Goal: Task Accomplishment & Management: Complete application form

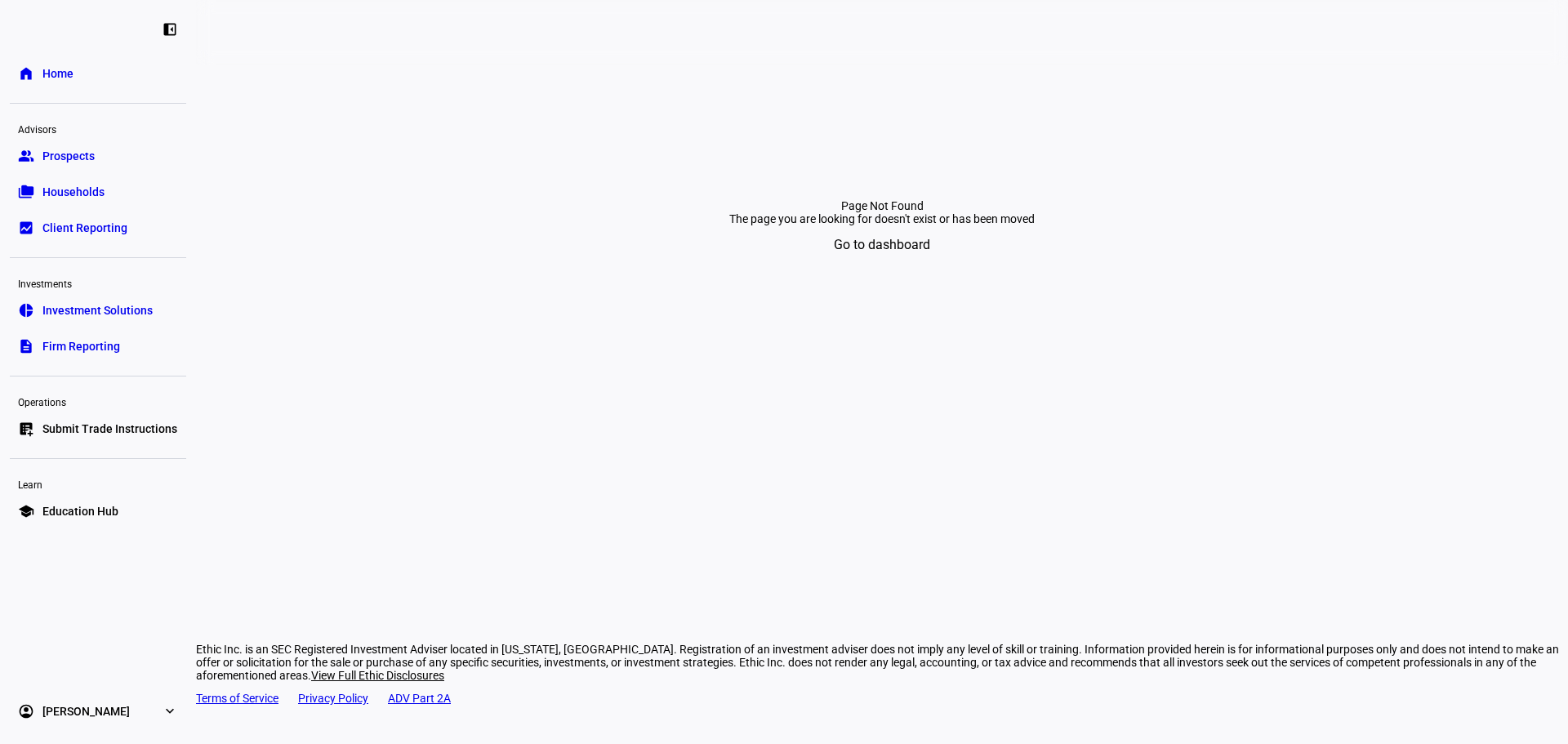
click at [125, 428] on span "Submit Trade Instructions" at bounding box center [110, 429] width 135 height 16
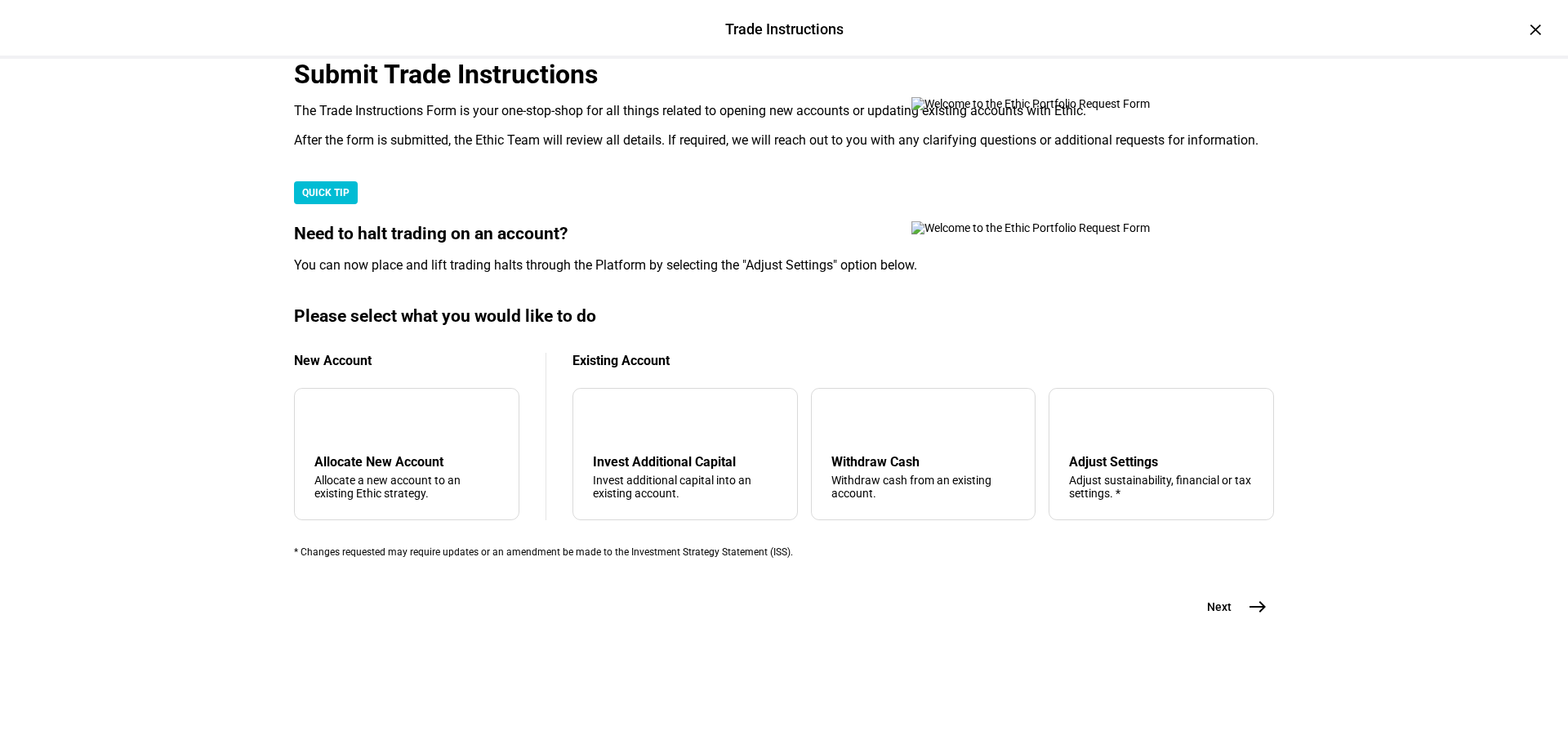
scroll to position [395, 0]
click at [918, 474] on div "Withdraw cash from an existing account." at bounding box center [923, 486] width 185 height 26
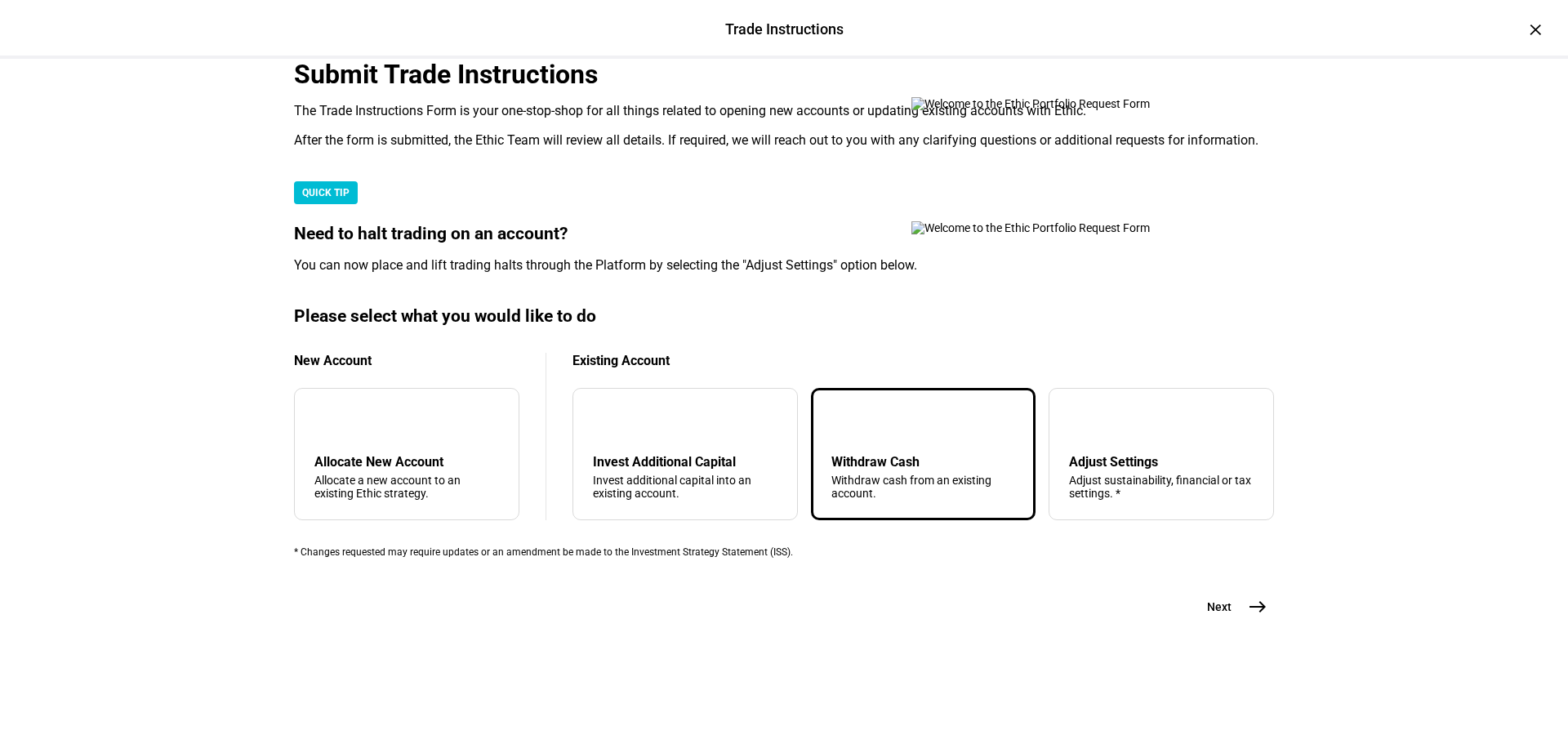
click at [1242, 624] on span "east" at bounding box center [1258, 607] width 33 height 33
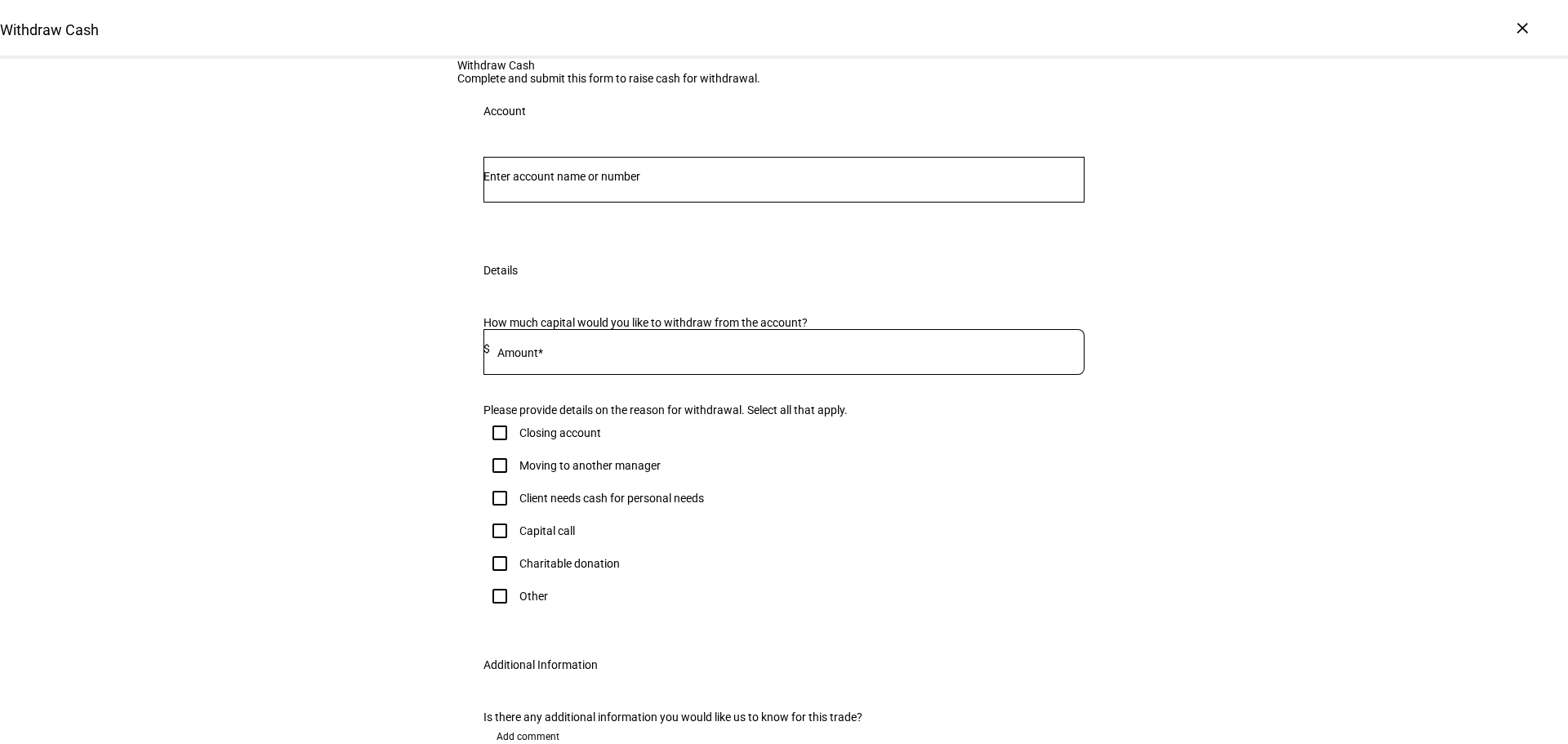
click at [722, 183] on input "Number" at bounding box center [784, 176] width 601 height 13
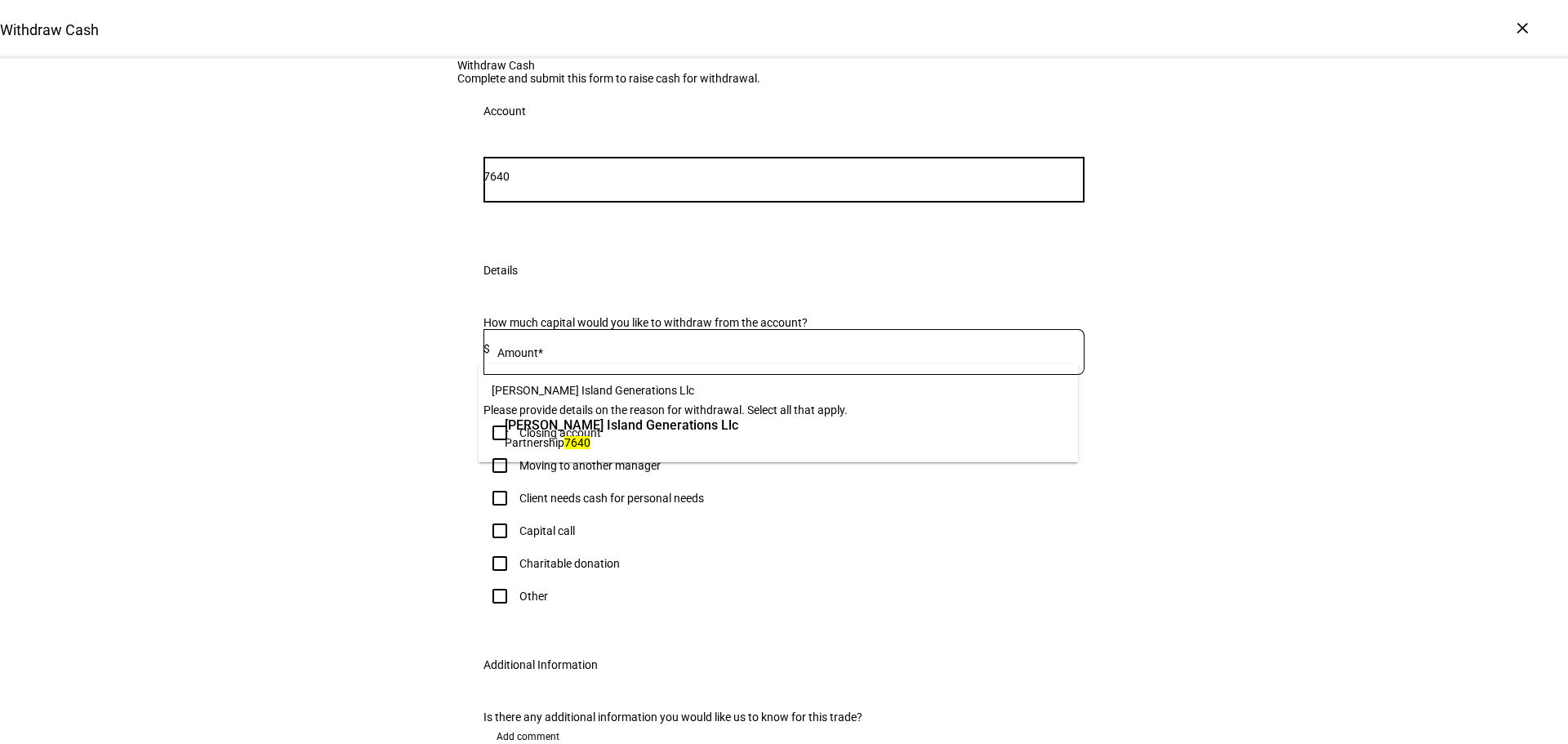
type input "7640"
click at [715, 430] on span "[PERSON_NAME] Island Generations Llc" at bounding box center [622, 425] width 234 height 19
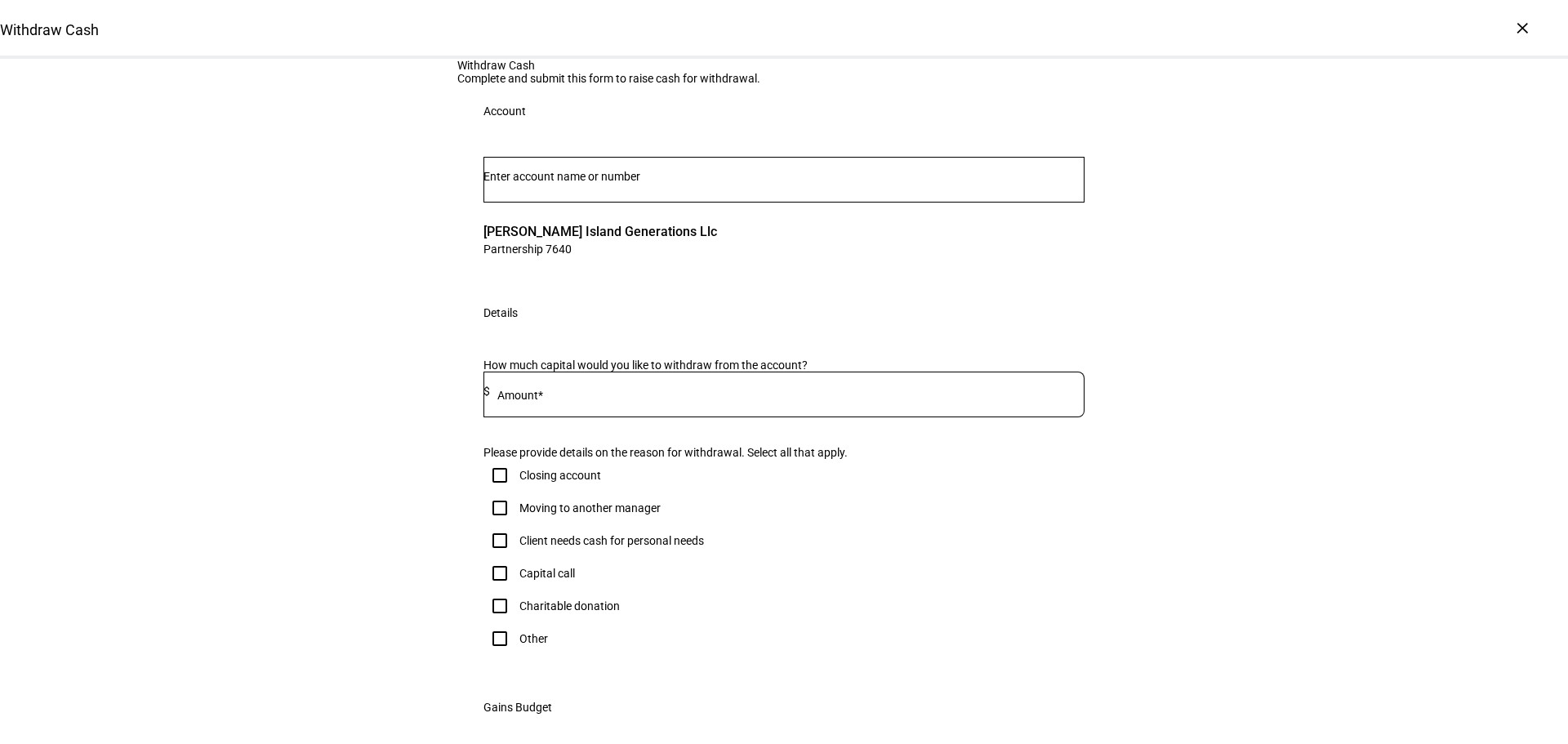
scroll to position [82, 0]
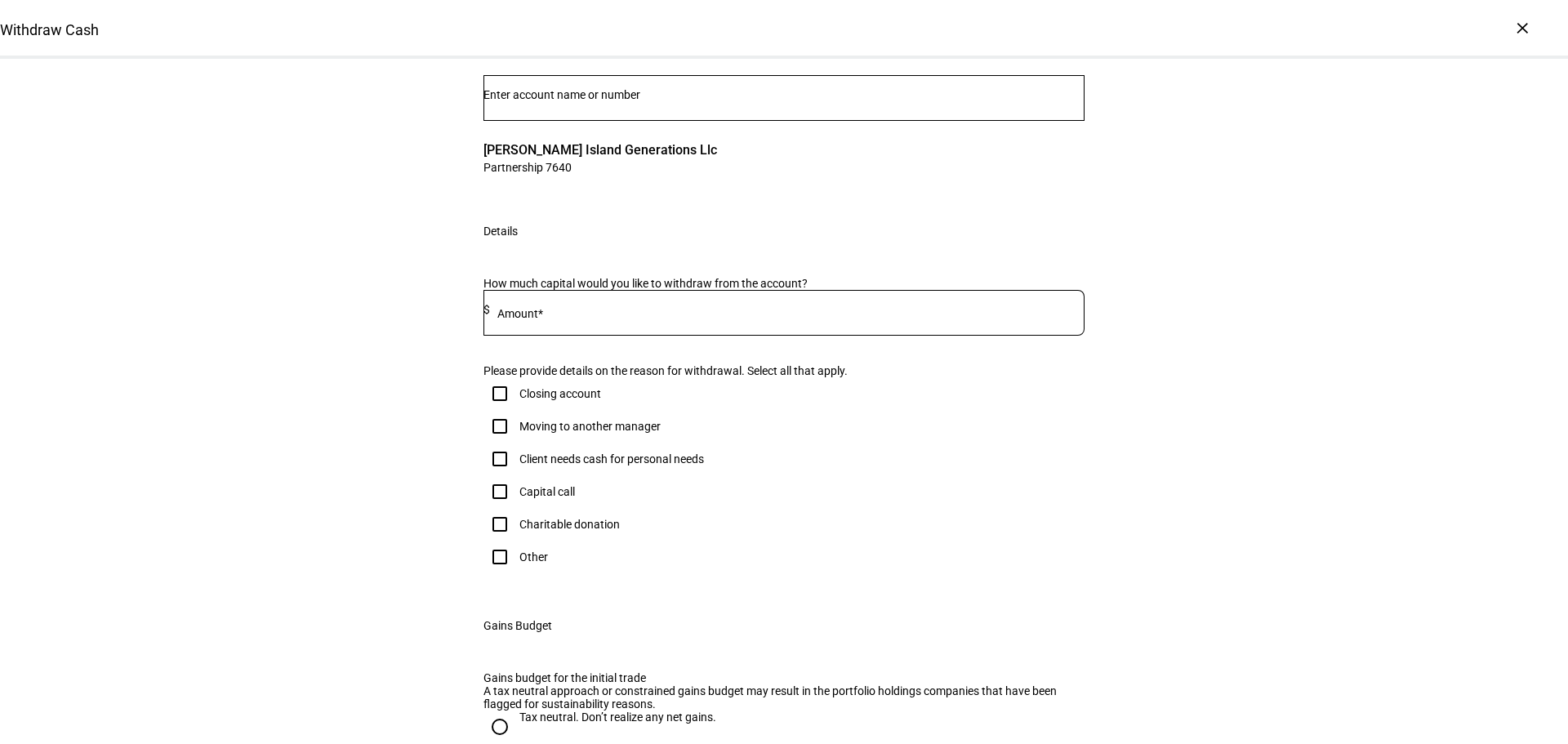
click at [539, 351] on div at bounding box center [784, 343] width 601 height 15
click at [539, 320] on mat-label "Amount*" at bounding box center [520, 313] width 45 height 13
type input "118,570"
click at [1242, 351] on div "Withdraw Cash Complete and submit this form to raise cash for withdrawal. Accou…" at bounding box center [784, 500] width 1568 height 1047
click at [1390, 401] on div "Withdraw Cash Complete and submit this form to raise cash for withdrawal. Accou…" at bounding box center [784, 500] width 1568 height 1047
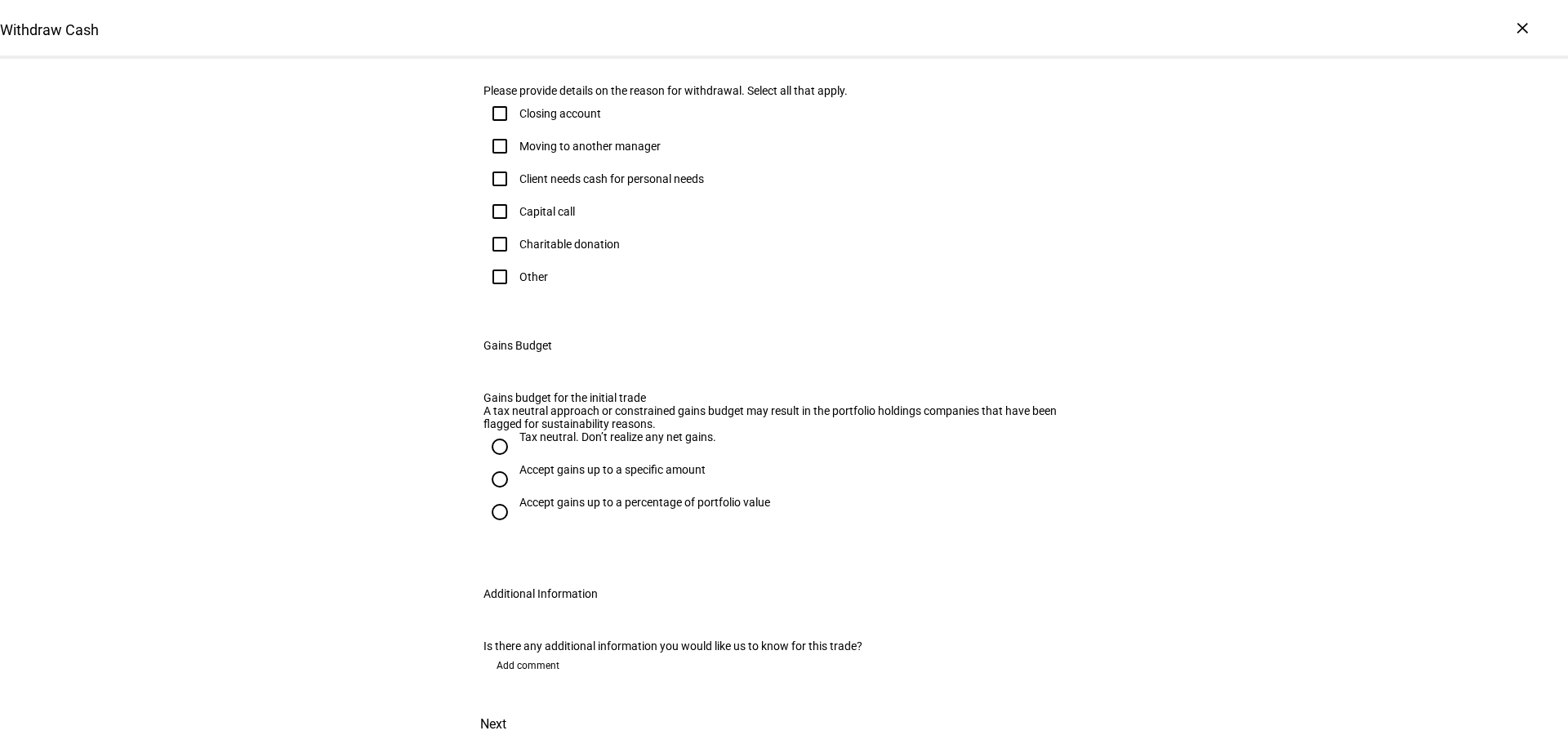
scroll to position [409, 0]
click at [522, 218] on div "Capital call" at bounding box center [547, 211] width 55 height 13
click at [516, 227] on input "Capital call" at bounding box center [499, 211] width 33 height 33
checkbox input "true"
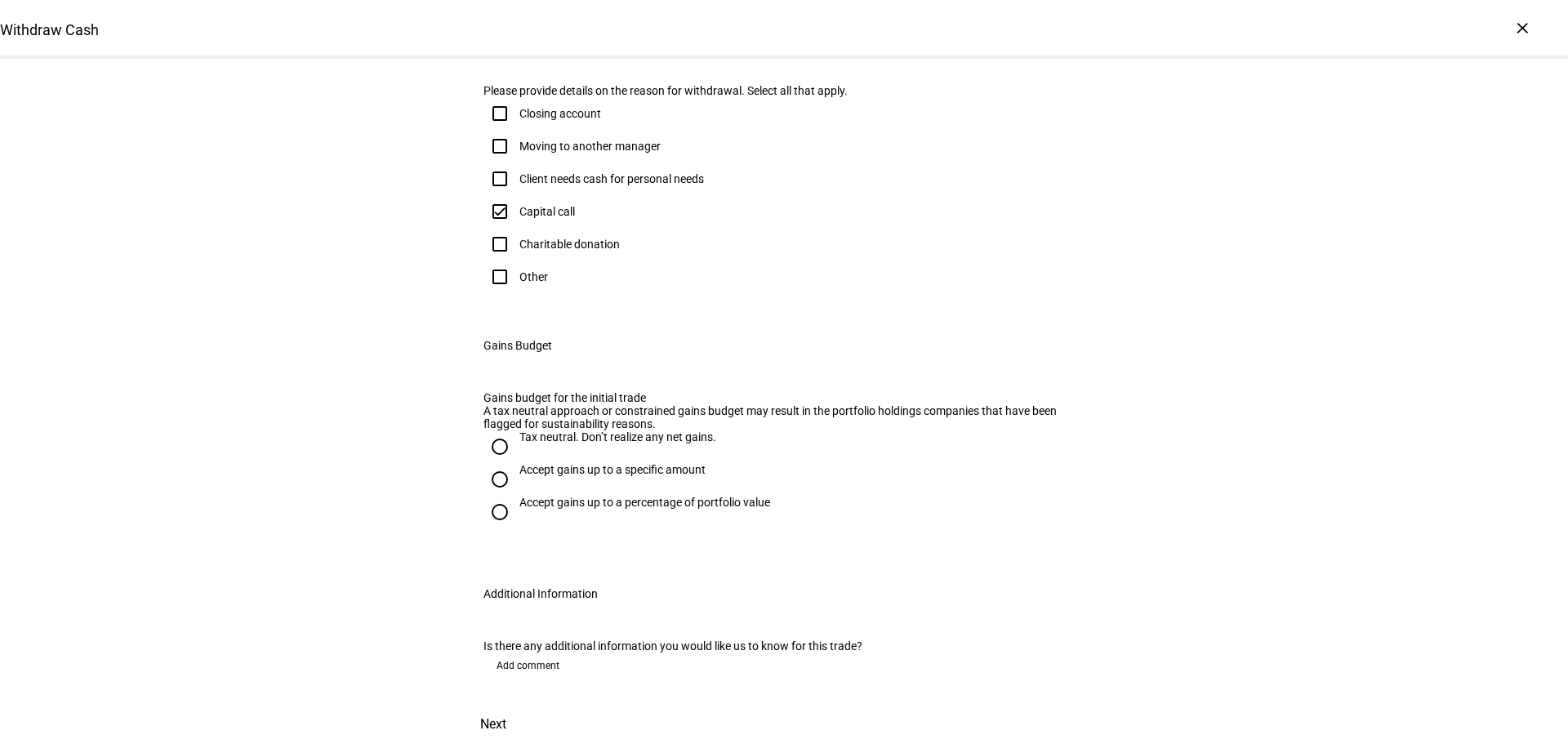
click at [619, 463] on div "Accept gains up to a specific amount" at bounding box center [612, 477] width 186 height 29
click at [516, 463] on input "Accept gains up to a specific amount" at bounding box center [499, 479] width 33 height 33
radio input "true"
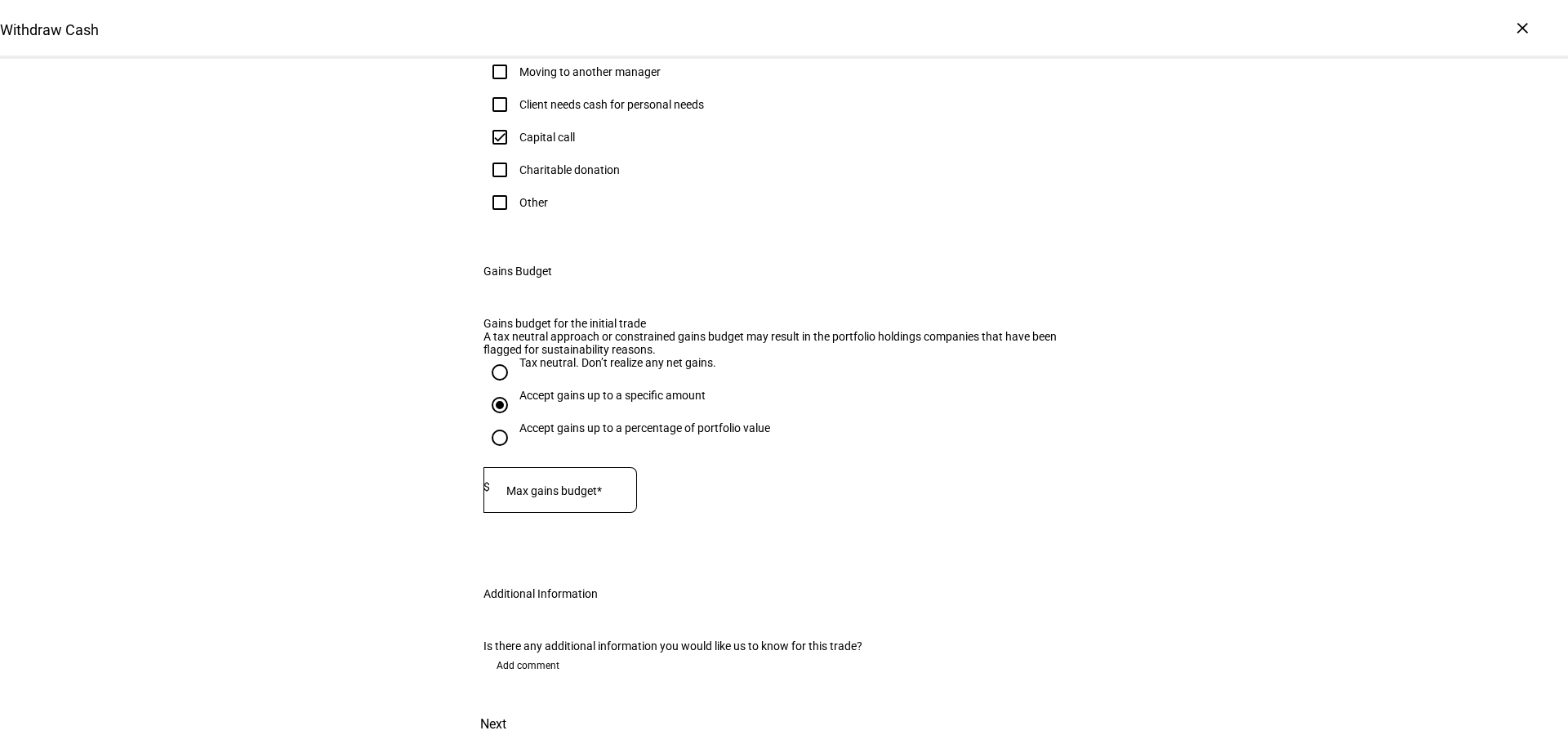
click at [624, 389] on div "Accept gains up to a specific amount" at bounding box center [612, 395] width 186 height 13
click at [516, 389] on input "Accept gains up to a specific amount" at bounding box center [499, 405] width 33 height 33
click at [570, 484] on mat-label "Max gains budget*" at bounding box center [554, 491] width 95 height 13
type input "35,000"
click at [1011, 389] on div "Accept gains up to a specific amount" at bounding box center [784, 405] width 601 height 33
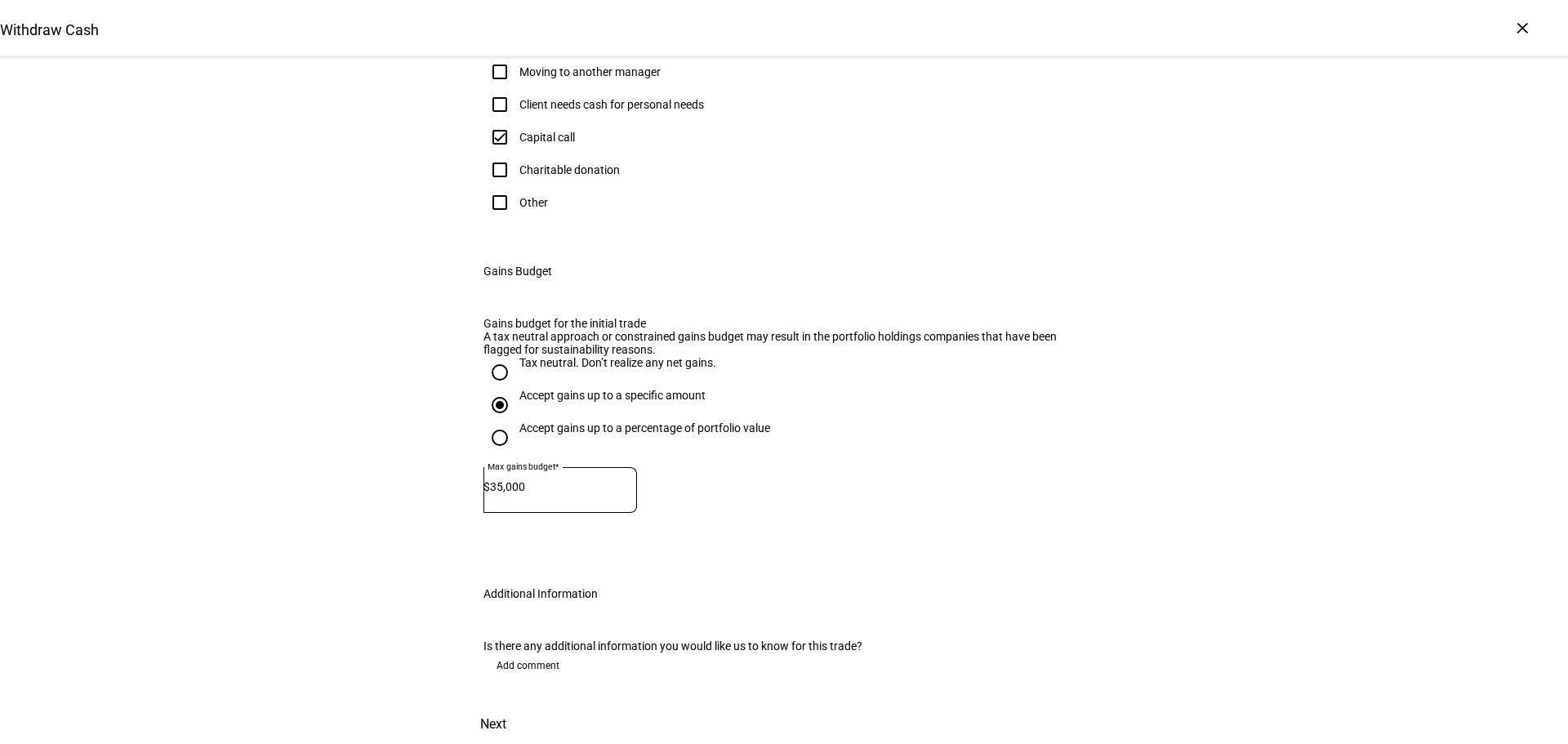
scroll to position [807, 0]
click at [507, 705] on span "Next" at bounding box center [492, 724] width 26 height 39
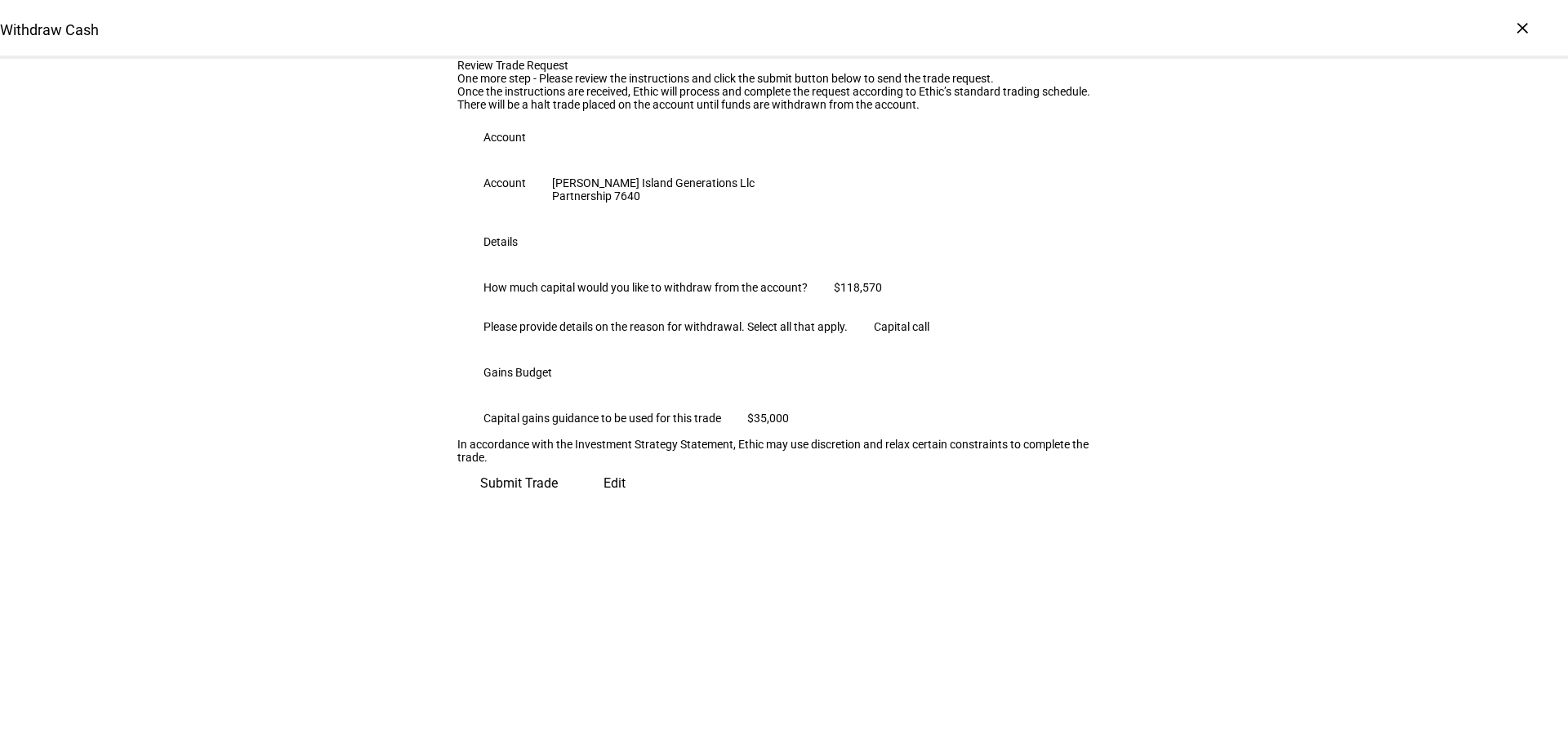
scroll to position [166, 0]
click at [557, 503] on span "Submit Trade" at bounding box center [518, 484] width 78 height 39
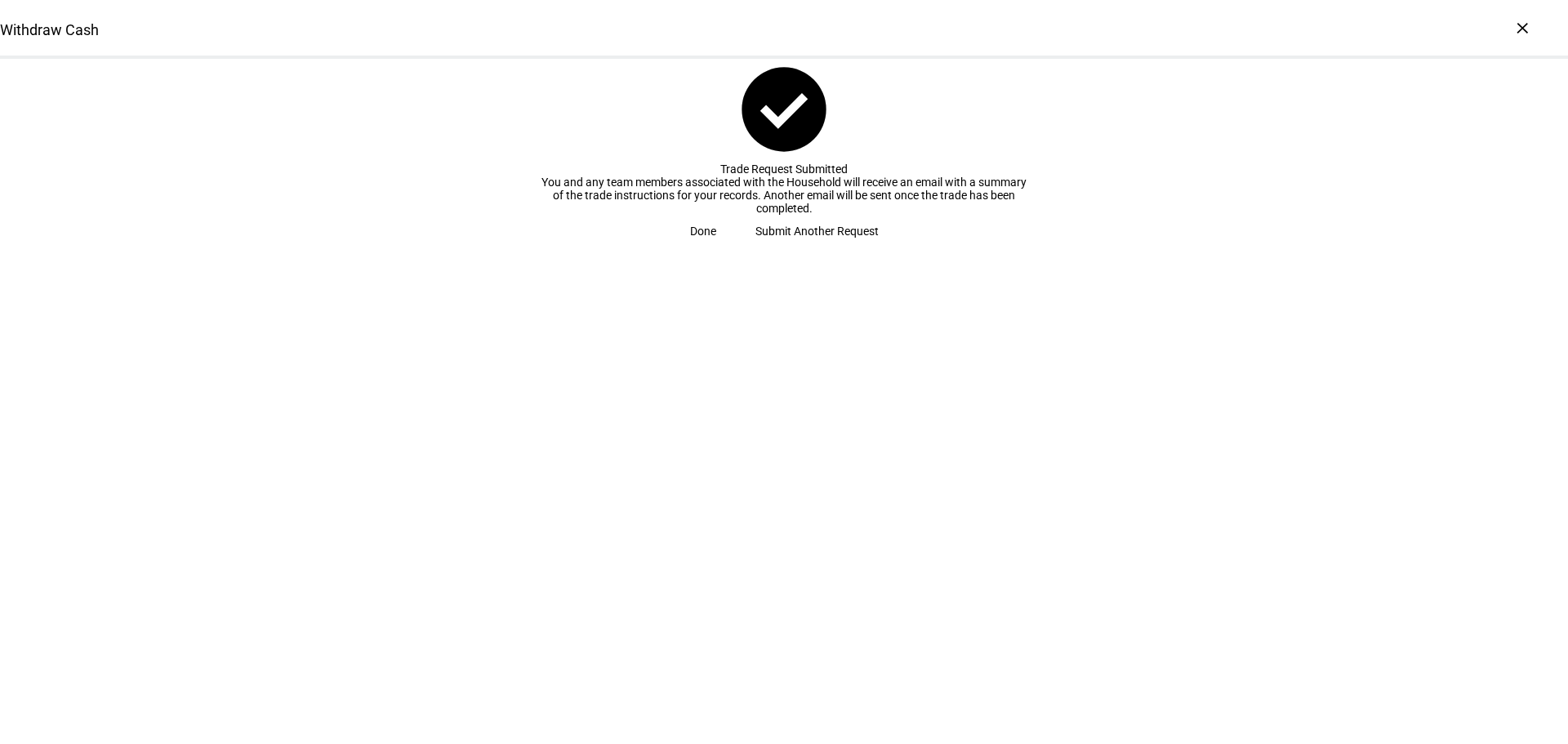
click at [716, 247] on span "Done" at bounding box center [703, 231] width 26 height 33
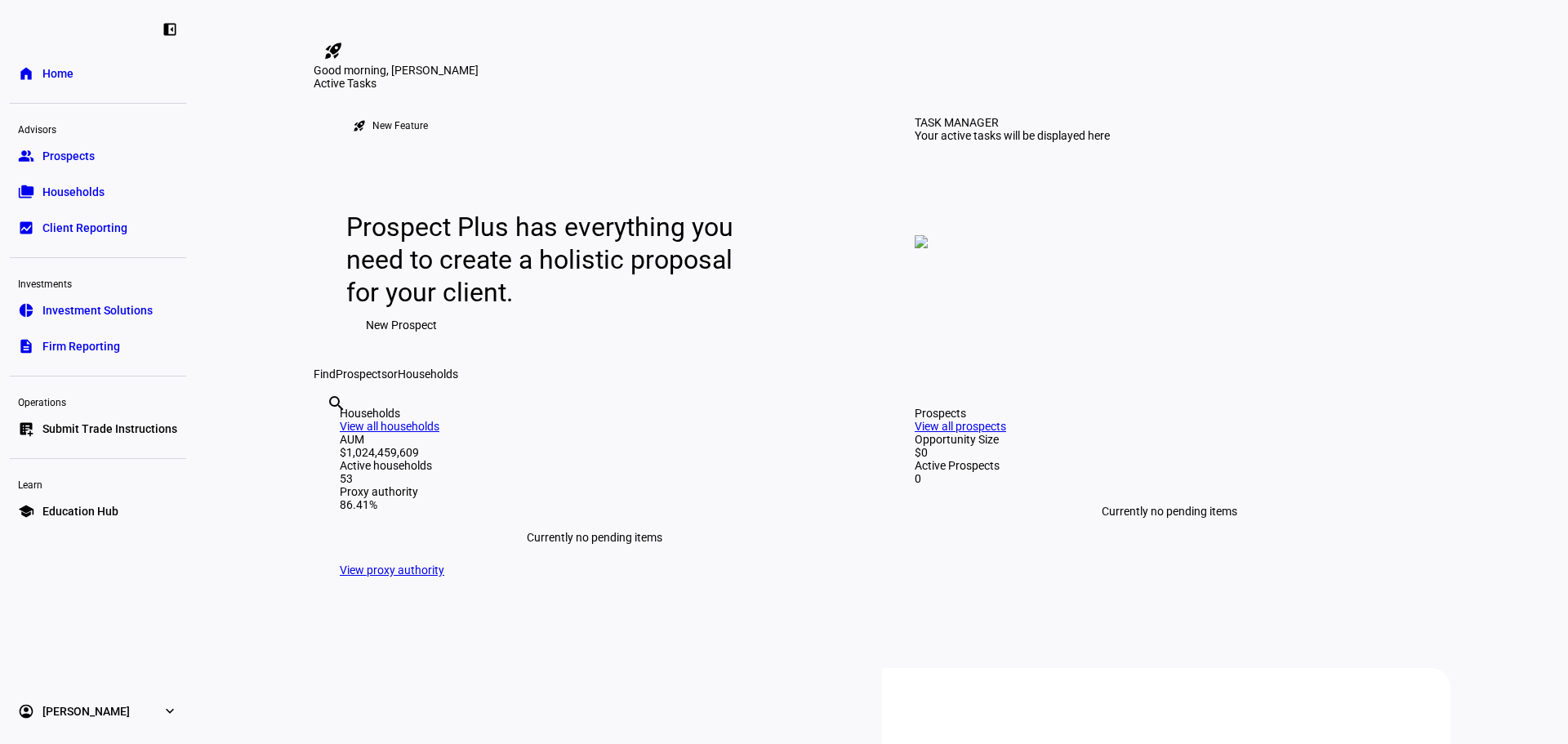
click at [1419, 344] on div "TASK MANAGER Your active tasks will be displayed here" at bounding box center [1166, 228] width 556 height 277
